Goal: Task Accomplishment & Management: Manage account settings

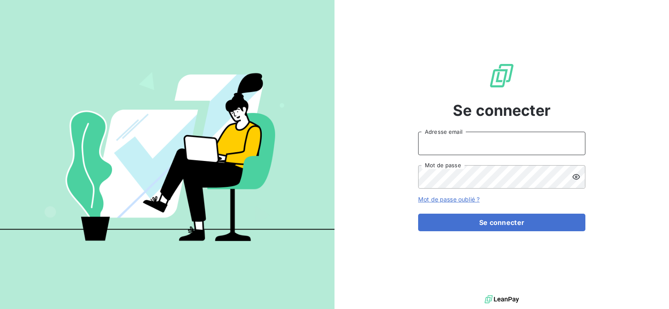
type input "[PERSON_NAME][EMAIL_ADDRESS][DOMAIN_NAME]"
click at [499, 144] on input "[PERSON_NAME][EMAIL_ADDRESS][DOMAIN_NAME]" at bounding box center [501, 143] width 167 height 23
click at [400, 179] on div "Se connecter [PERSON_NAME][EMAIL_ADDRESS][DOMAIN_NAME] Adresse email Mot de pas…" at bounding box center [501, 146] width 334 height 293
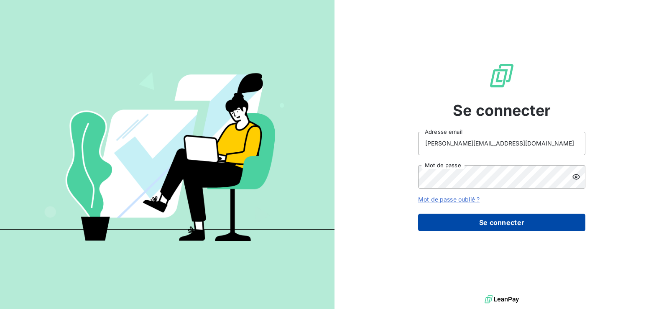
click at [499, 221] on button "Se connecter" at bounding box center [501, 223] width 167 height 18
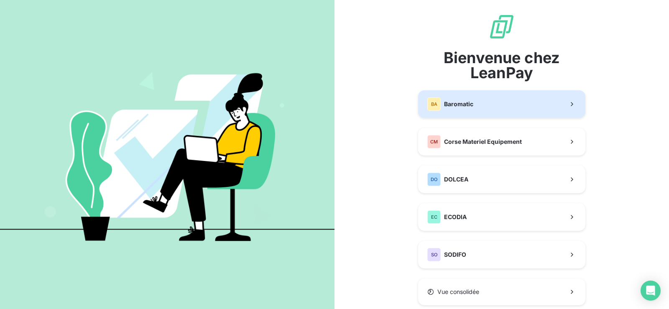
click at [467, 102] on span "Baromatic" at bounding box center [458, 104] width 29 height 8
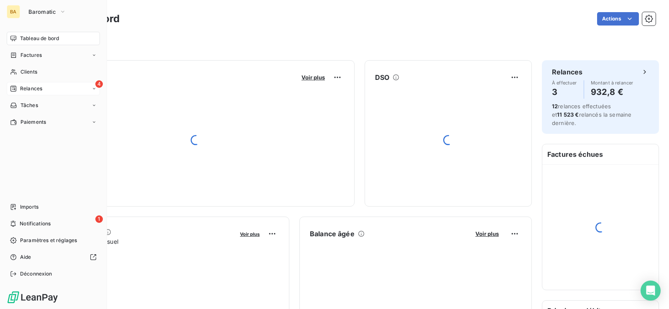
click at [23, 87] on span "Relances" at bounding box center [31, 89] width 22 height 8
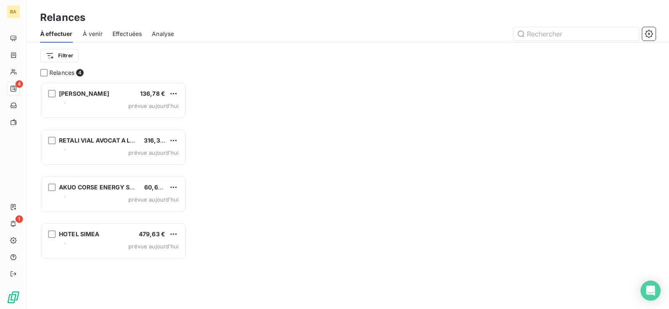
scroll to position [8, 8]
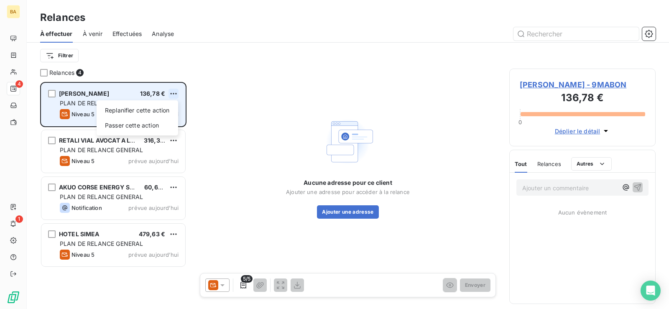
click at [173, 91] on html "BA 4 1 Relances À effectuer À venir Effectuées Analyse Filtrer Relances 4 NATHA…" at bounding box center [334, 154] width 669 height 309
click at [146, 124] on div "Passer cette action" at bounding box center [137, 125] width 75 height 13
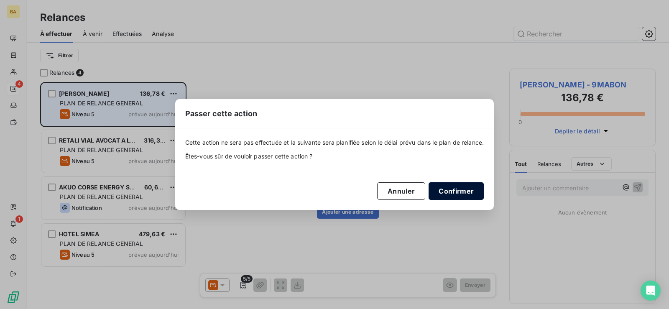
click at [455, 187] on button "Confirmer" at bounding box center [455, 191] width 55 height 18
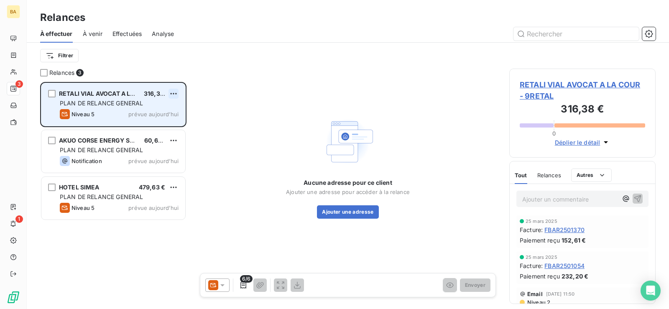
click at [176, 92] on html "BA 3 1 Relances À effectuer À venir Effectuées Analyse Filtrer Relances 3 RETAL…" at bounding box center [334, 154] width 669 height 309
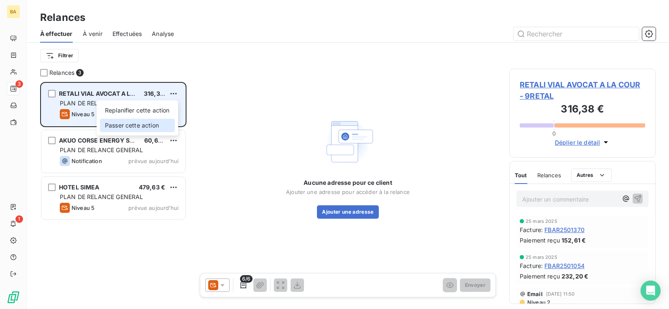
click at [150, 124] on div "Passer cette action" at bounding box center [137, 125] width 75 height 13
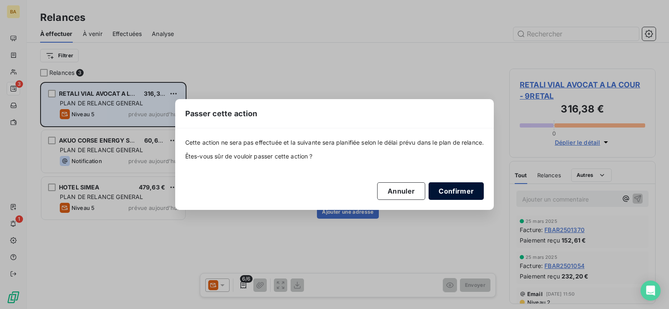
click at [456, 186] on button "Confirmer" at bounding box center [455, 191] width 55 height 18
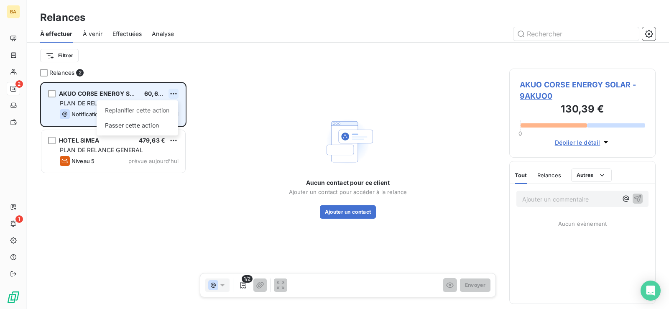
click at [177, 95] on html "BA 2 1 Relances À effectuer À venir Effectuées Analyse Filtrer Relances 2 AKUO …" at bounding box center [334, 154] width 669 height 309
click at [153, 130] on div "Passer cette action" at bounding box center [137, 125] width 75 height 13
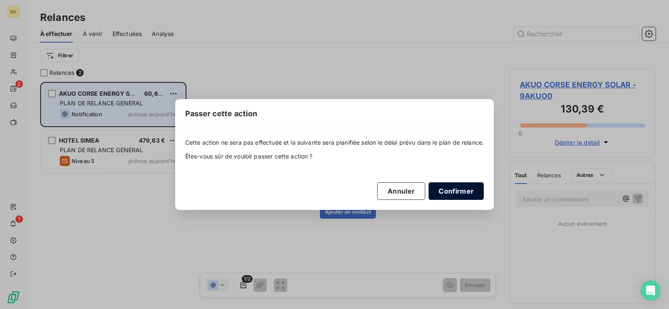
click at [453, 192] on button "Confirmer" at bounding box center [455, 191] width 55 height 18
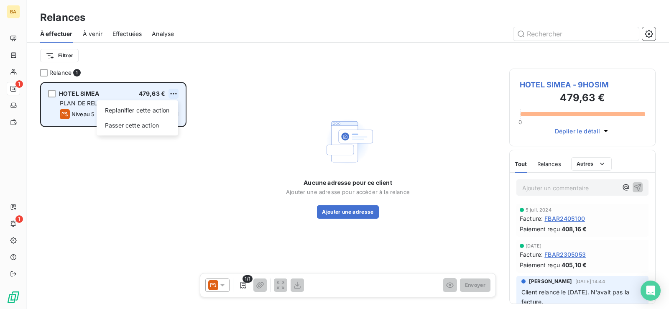
click at [174, 92] on html "BA 1 1 Relances À effectuer À venir Effectuées Analyse Filtrer Relance 1 HOTEL …" at bounding box center [334, 154] width 669 height 309
click at [162, 122] on div "Passer cette action" at bounding box center [137, 125] width 75 height 13
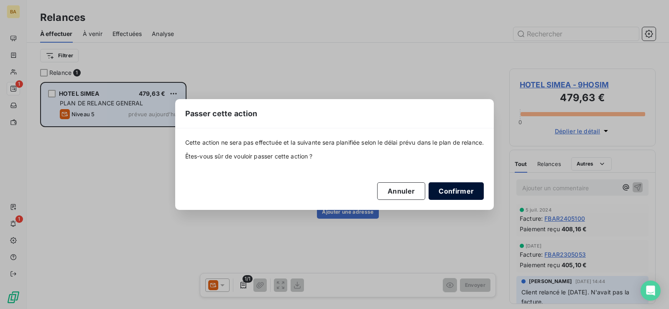
click at [455, 193] on button "Confirmer" at bounding box center [455, 191] width 55 height 18
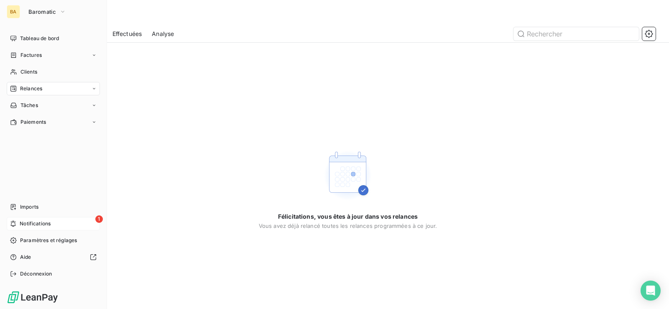
click at [32, 219] on div "1 Notifications" at bounding box center [53, 223] width 93 height 13
click at [33, 205] on span "Imports" at bounding box center [29, 207] width 18 height 8
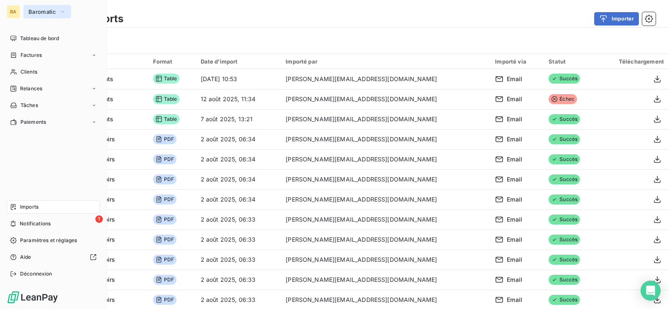
click at [41, 10] on span "Baromatic" at bounding box center [42, 11] width 28 height 7
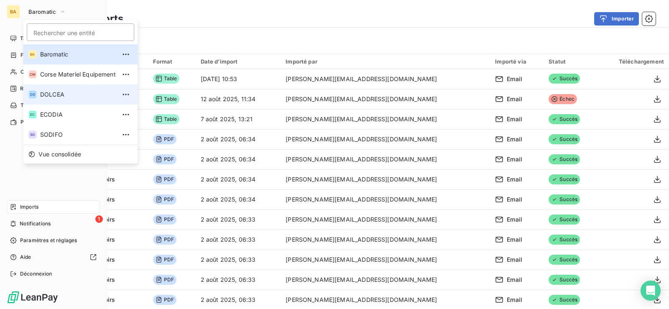
click at [57, 98] on span "DOLCEA" at bounding box center [78, 94] width 76 height 8
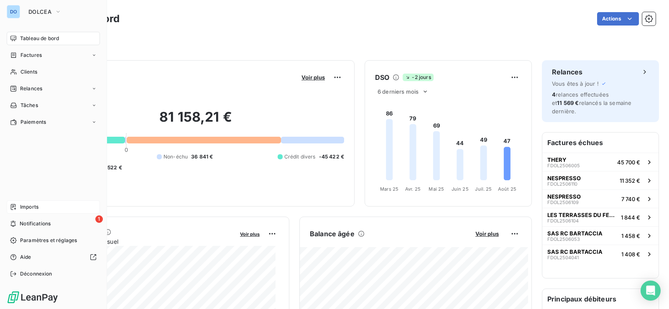
click at [33, 207] on span "Imports" at bounding box center [29, 207] width 18 height 8
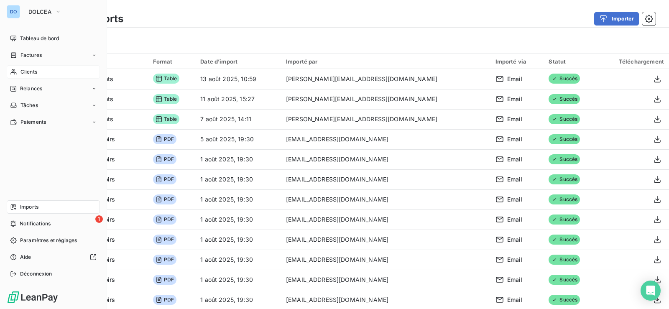
click at [32, 74] on span "Clients" at bounding box center [28, 72] width 17 height 8
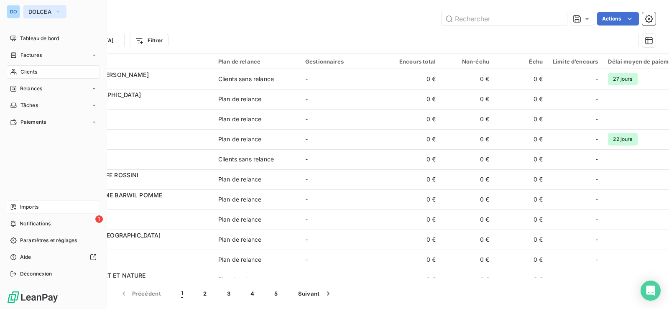
click at [52, 10] on button "DOLCEA" at bounding box center [44, 11] width 43 height 13
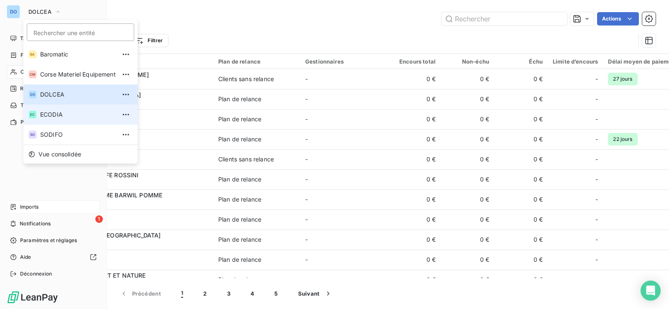
click at [61, 117] on span "ECODIA" at bounding box center [78, 114] width 76 height 8
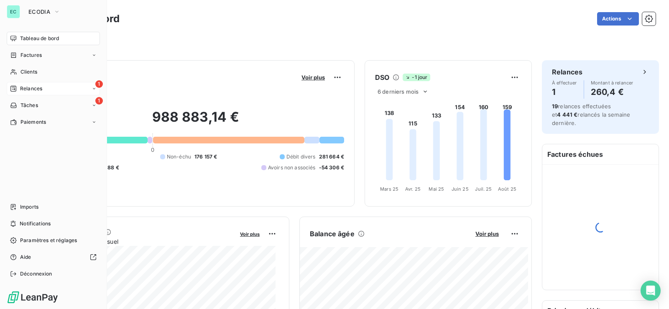
click at [21, 86] on span "Relances" at bounding box center [31, 89] width 22 height 8
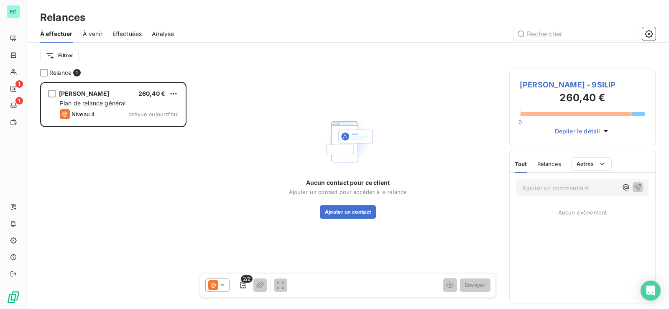
scroll to position [220, 139]
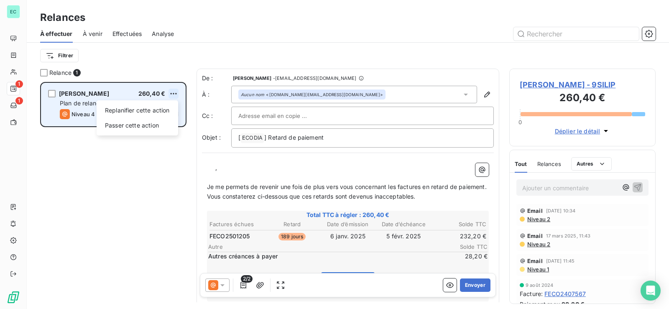
click at [172, 93] on html "EC 1 1 Relances À effectuer À venir Effectuées Analyse Filtrer Relance 1 SILIGO…" at bounding box center [334, 154] width 669 height 309
click at [162, 120] on div "Passer cette action" at bounding box center [137, 125] width 75 height 13
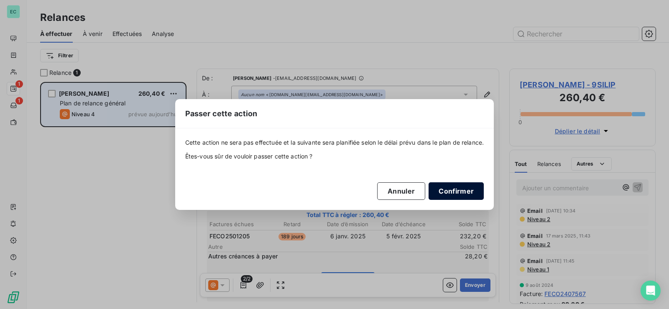
click at [440, 188] on button "Confirmer" at bounding box center [455, 191] width 55 height 18
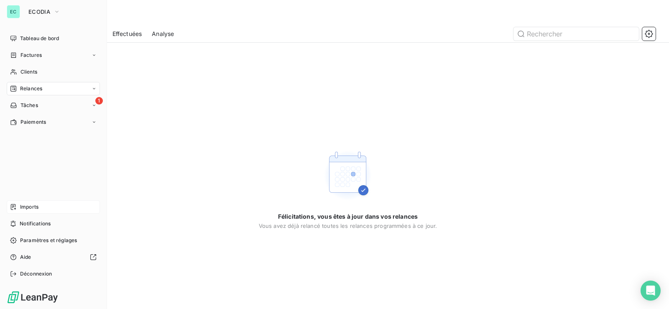
click at [39, 206] on div "Imports" at bounding box center [53, 206] width 93 height 13
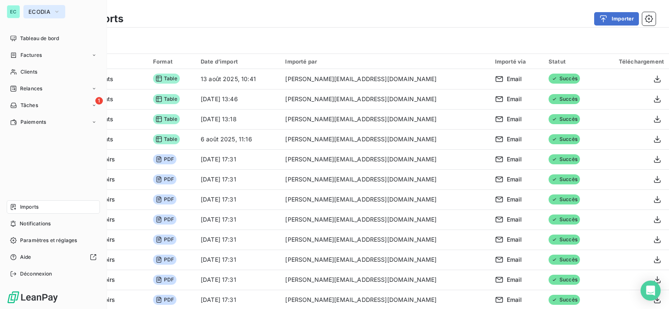
click at [41, 10] on span "ECODIA" at bounding box center [39, 11] width 22 height 7
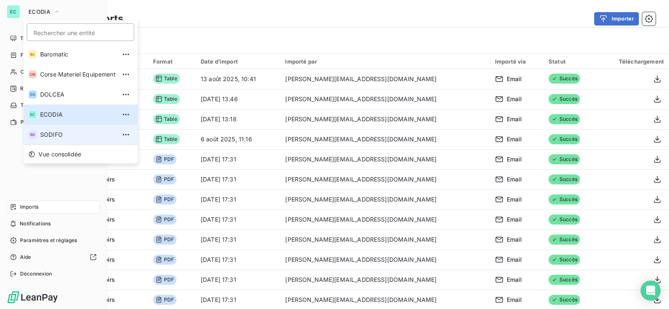
click at [56, 133] on span "SODIFO" at bounding box center [78, 134] width 76 height 8
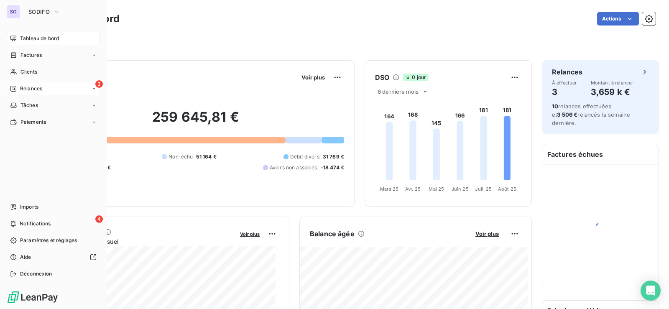
click at [61, 86] on div "3 Relances" at bounding box center [53, 88] width 93 height 13
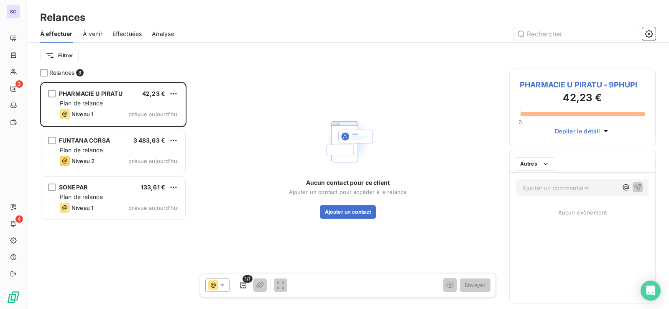
scroll to position [220, 139]
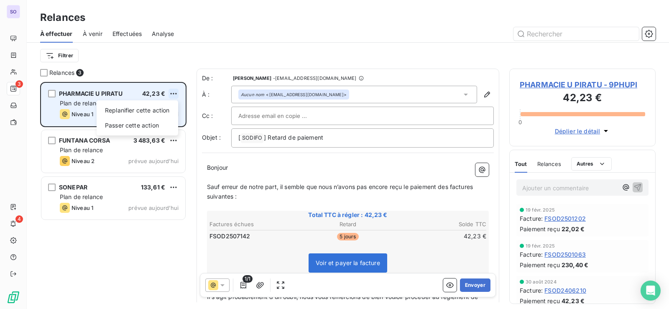
click at [172, 92] on html "SO 3 4 Relances À effectuer À venir Effectuées Analyse Filtrer Relances 3 PHARM…" at bounding box center [334, 154] width 669 height 309
click at [153, 122] on div "Passer cette action" at bounding box center [137, 125] width 75 height 13
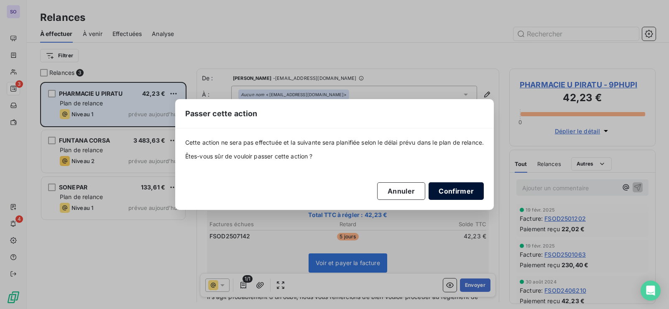
click at [460, 193] on button "Confirmer" at bounding box center [455, 191] width 55 height 18
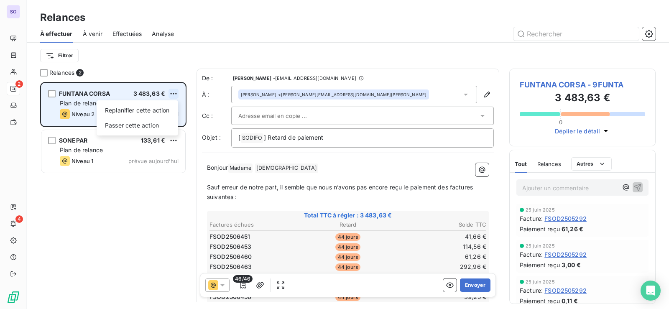
click at [175, 94] on html "SO 2 4 Relances À effectuer À venir Effectuées Analyse Filtrer Relances 2 FUNTA…" at bounding box center [334, 154] width 669 height 309
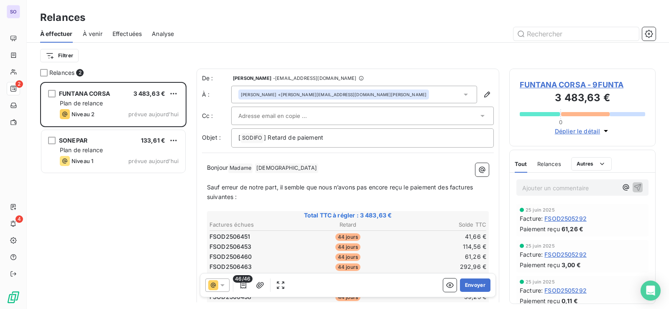
click at [130, 210] on html "SO 2 4 Relances À effectuer À venir Effectuées Analyse Filtrer Relances 2 FUNTA…" at bounding box center [334, 154] width 669 height 309
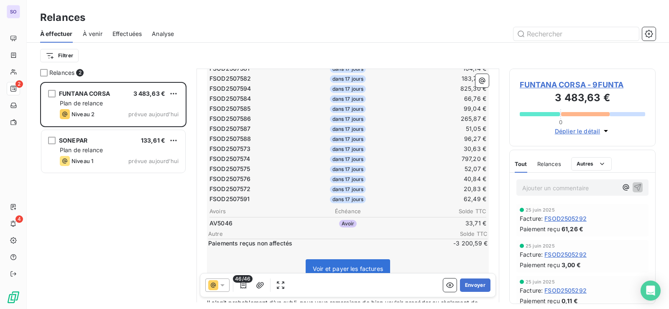
scroll to position [544, 0]
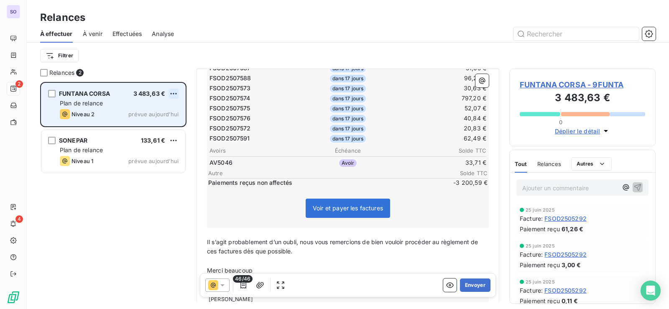
click at [175, 93] on html "SO 2 4 Relances À effectuer À venir Effectuées Analyse Filtrer Relances 2 FUNTA…" at bounding box center [334, 154] width 669 height 309
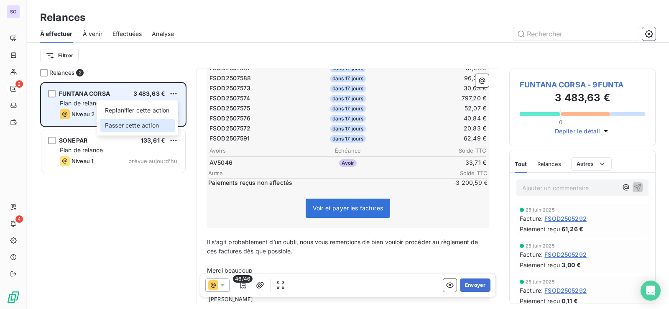
click at [152, 120] on div "Passer cette action" at bounding box center [137, 125] width 75 height 13
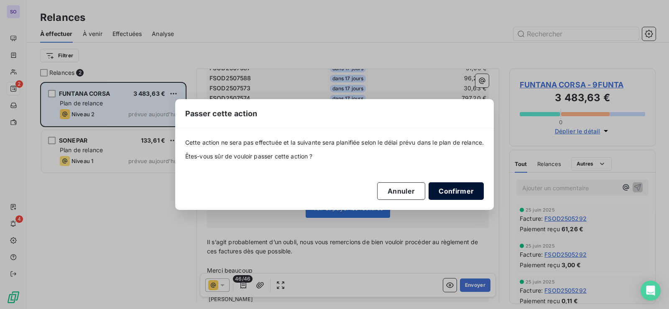
click at [458, 190] on button "Confirmer" at bounding box center [455, 191] width 55 height 18
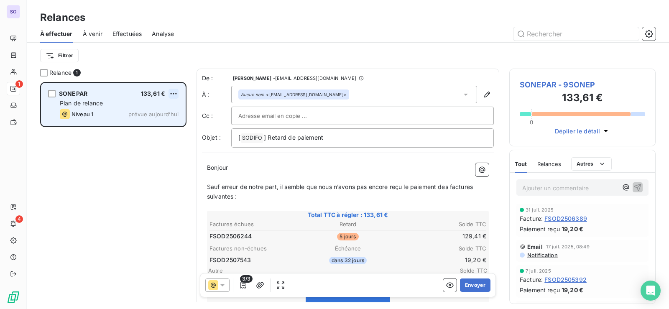
click at [173, 93] on html "SO 1 4 Relances À effectuer À venir Effectuées Analyse Filtrer Relance 1 SONEPA…" at bounding box center [334, 154] width 669 height 309
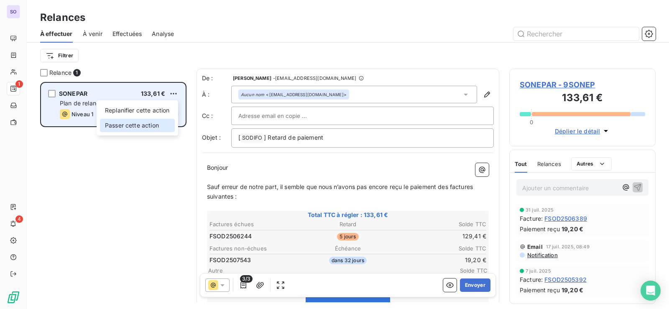
click at [154, 124] on div "Passer cette action" at bounding box center [137, 125] width 75 height 13
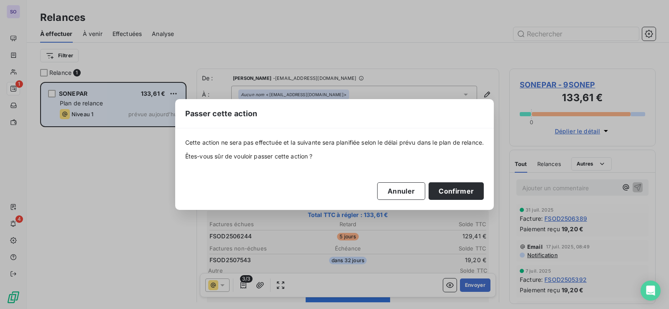
drag, startPoint x: 459, startPoint y: 192, endPoint x: 309, endPoint y: 190, distance: 150.0
click at [457, 191] on button "Confirmer" at bounding box center [455, 191] width 55 height 18
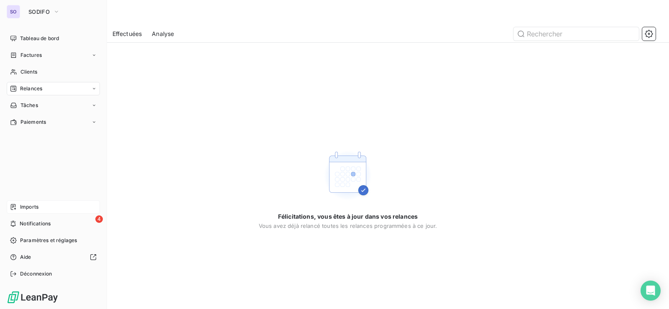
click at [18, 207] on div "Imports" at bounding box center [53, 206] width 93 height 13
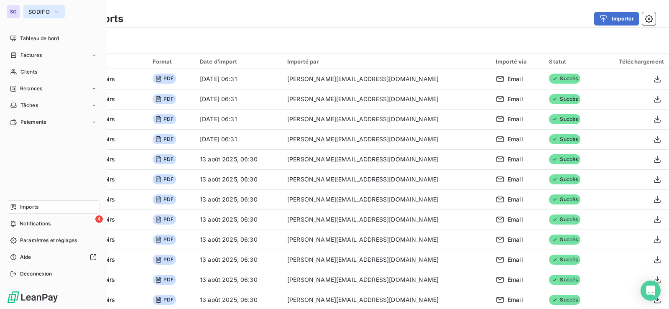
click at [43, 10] on span "SODIFO" at bounding box center [38, 11] width 21 height 7
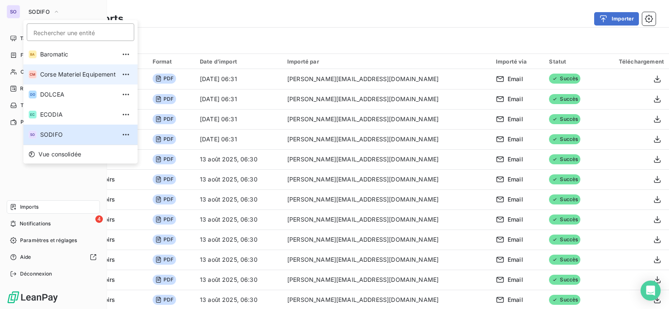
click at [64, 81] on li "CM Corse Materiel Equipement" at bounding box center [80, 74] width 114 height 20
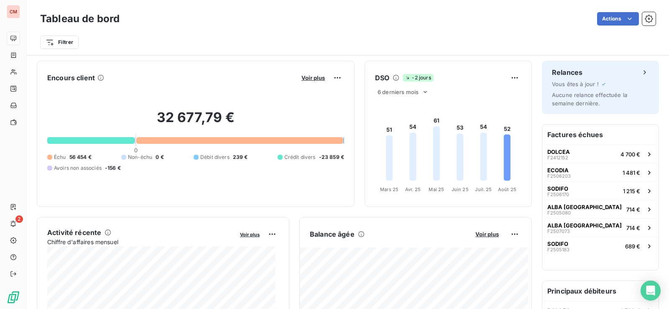
scroll to position [42, 0]
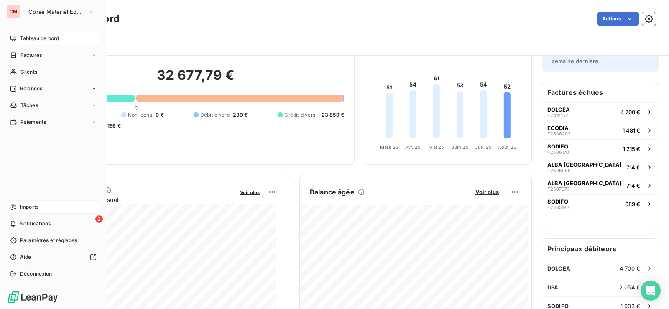
click at [38, 206] on span "Imports" at bounding box center [29, 207] width 18 height 8
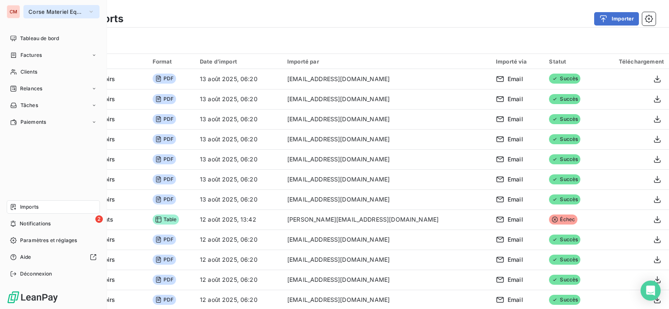
click at [42, 13] on span "Corse Materiel Equipement" at bounding box center [56, 11] width 56 height 7
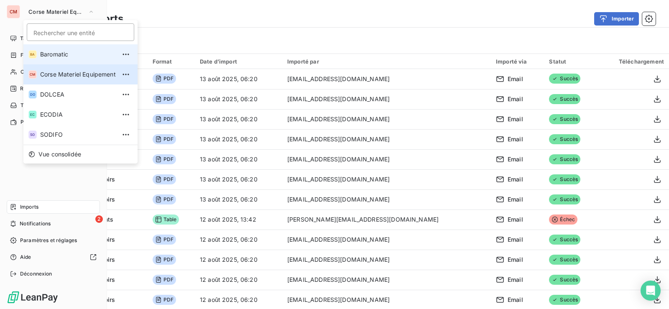
click at [43, 56] on span "Baromatic" at bounding box center [78, 54] width 76 height 8
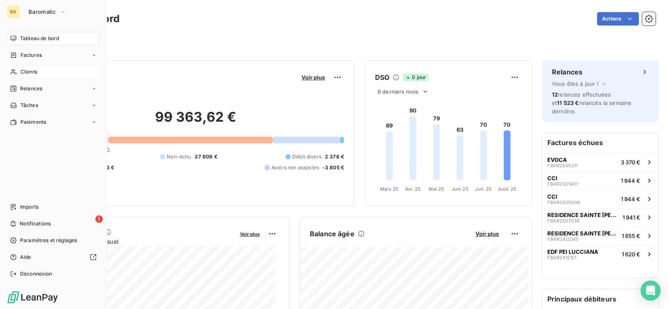
click at [41, 75] on div "Clients" at bounding box center [53, 71] width 93 height 13
